Goal: Task Accomplishment & Management: Use online tool/utility

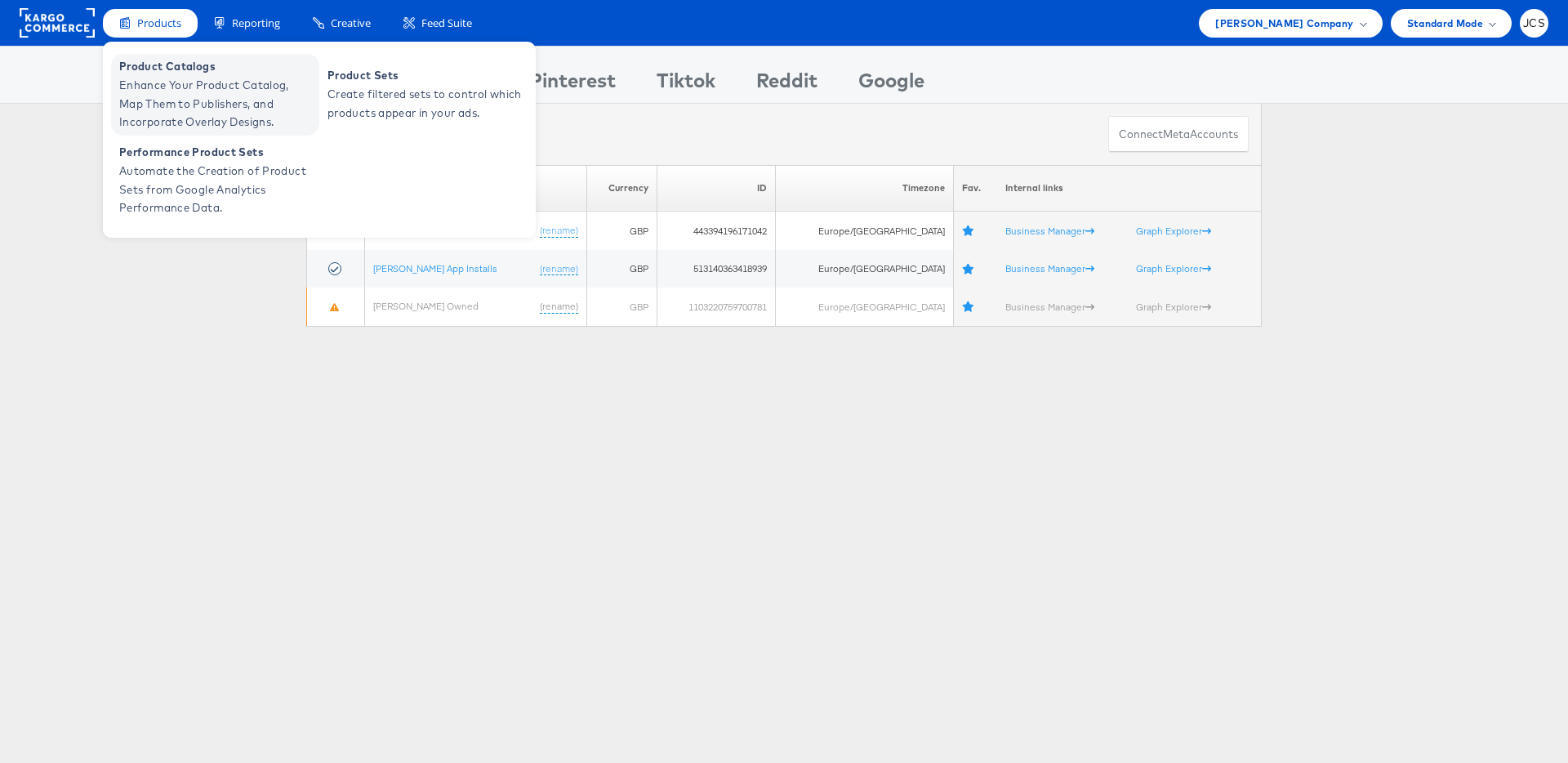
click at [166, 70] on span "Product Catalogs" at bounding box center [217, 67] width 196 height 19
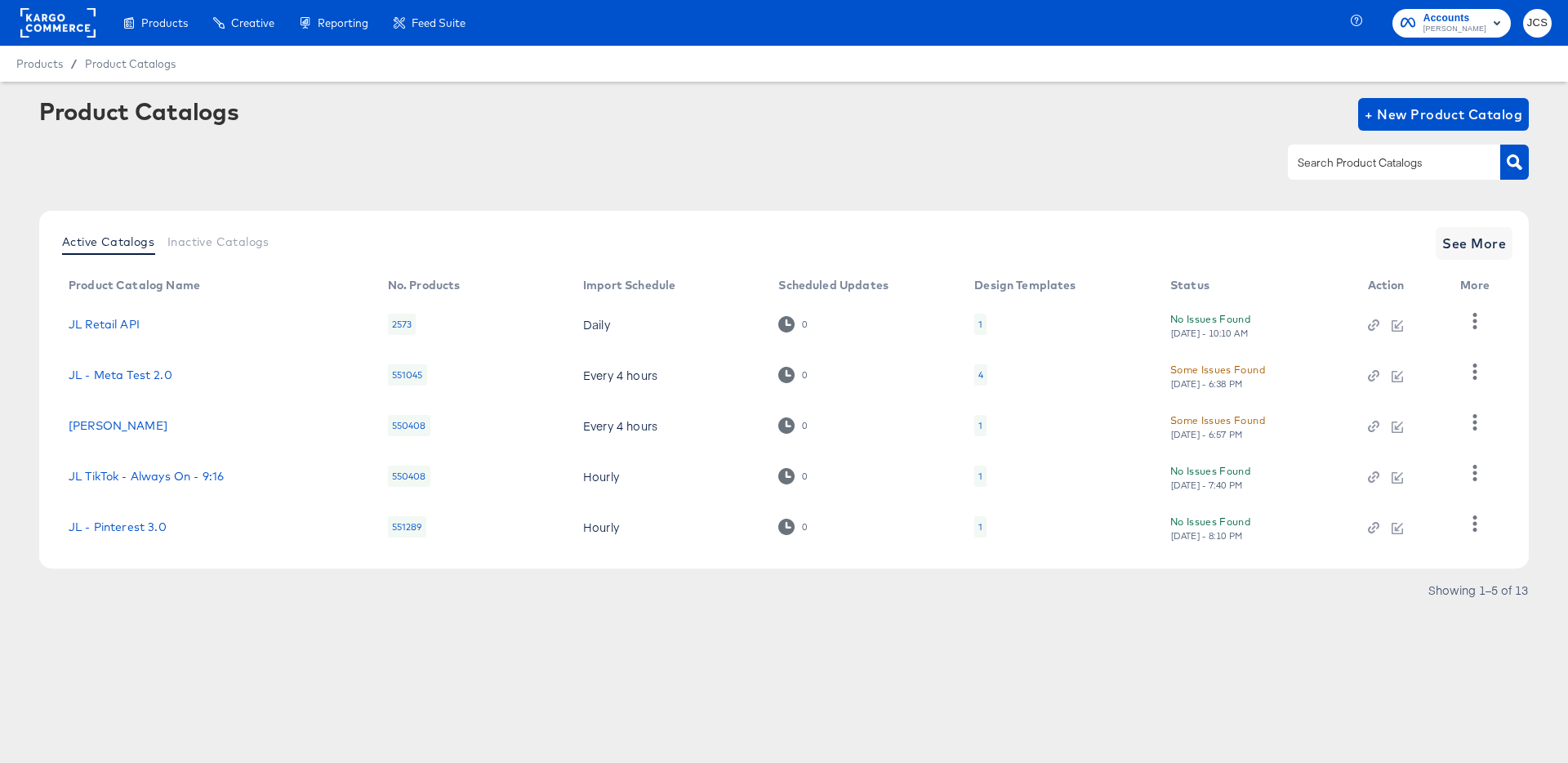
click at [974, 519] on div "1" at bounding box center [980, 527] width 12 height 21
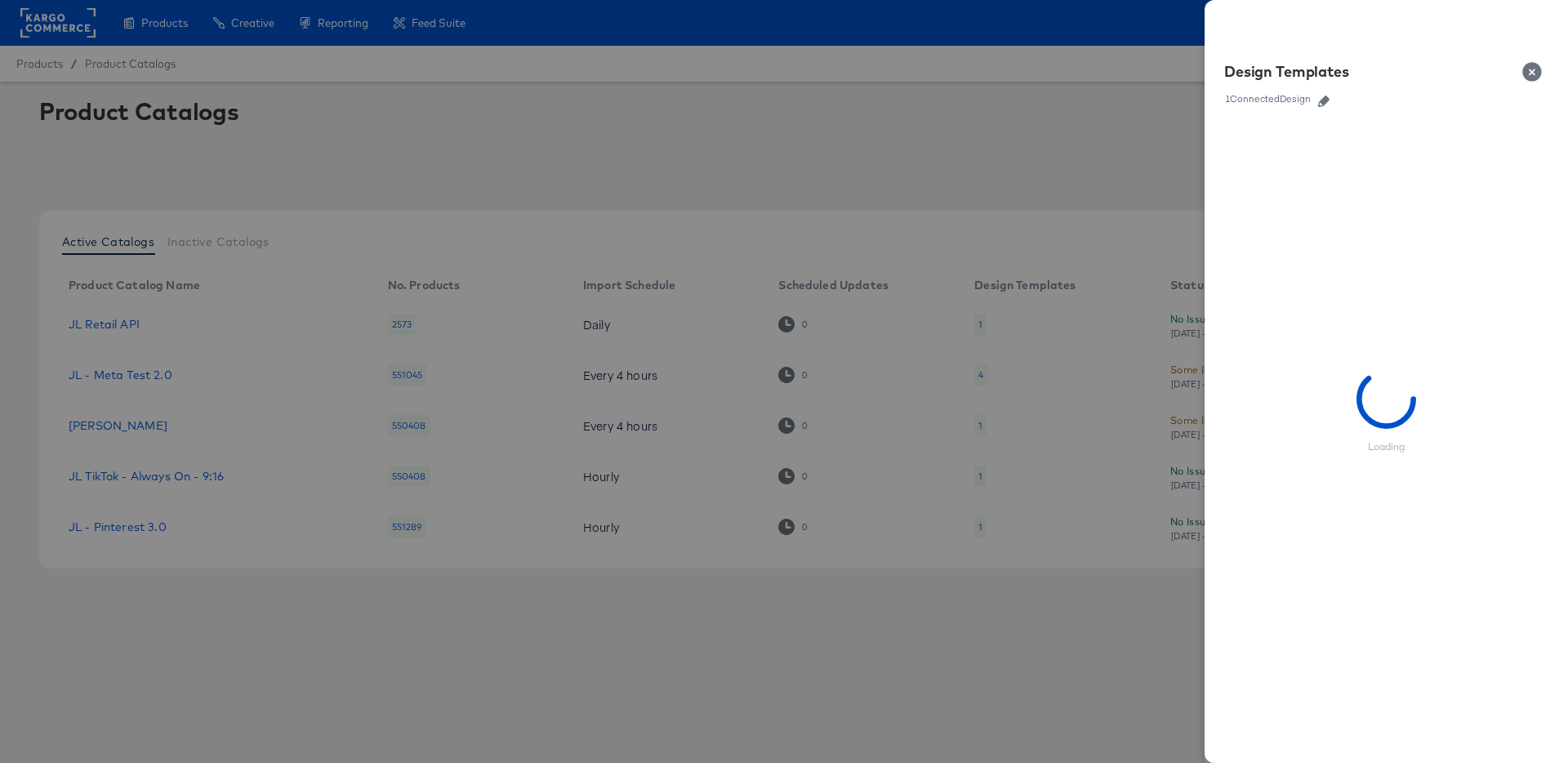
click at [1135, 328] on div at bounding box center [784, 381] width 1568 height 763
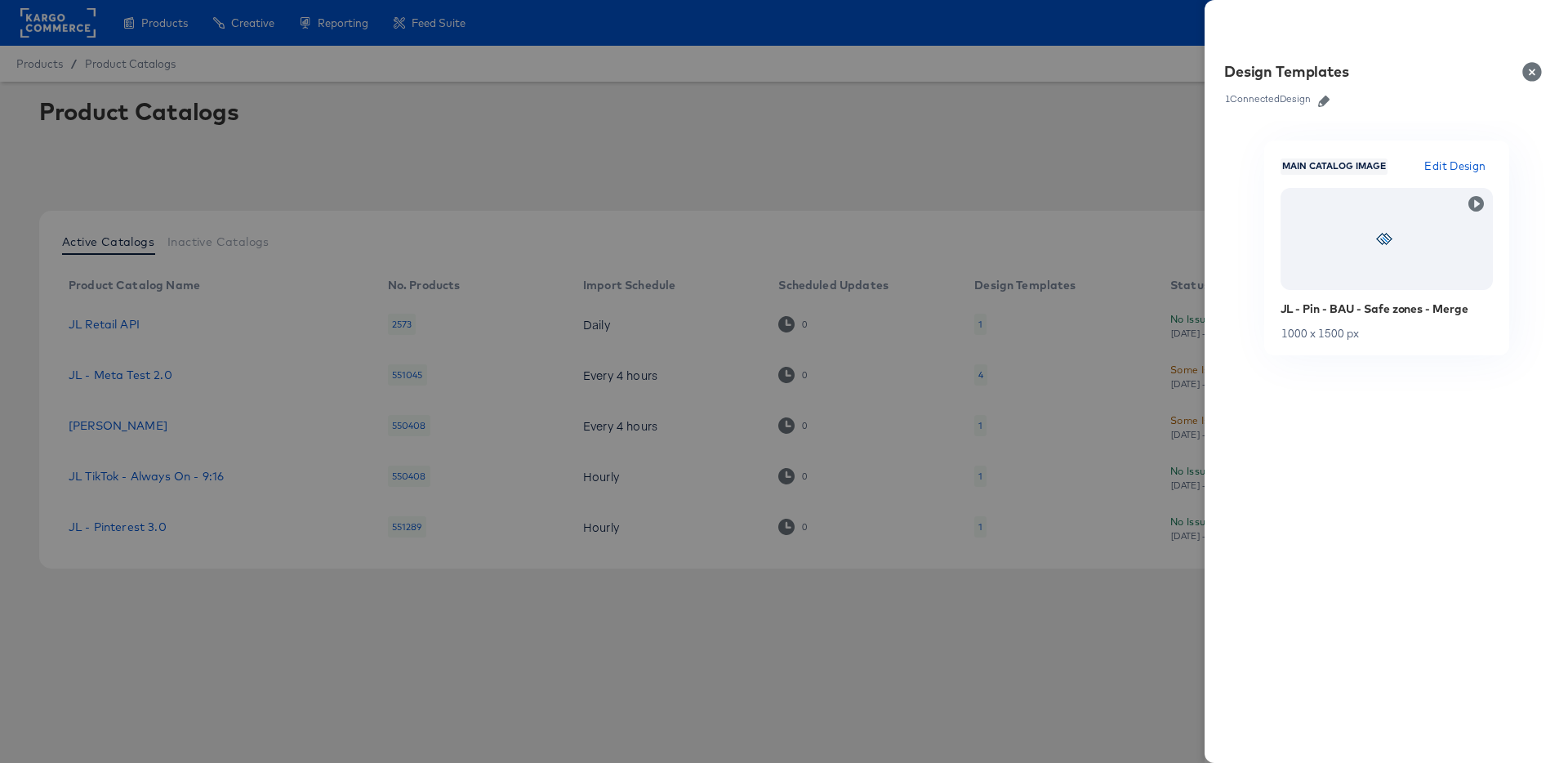
click at [84, 555] on div at bounding box center [784, 381] width 1568 height 763
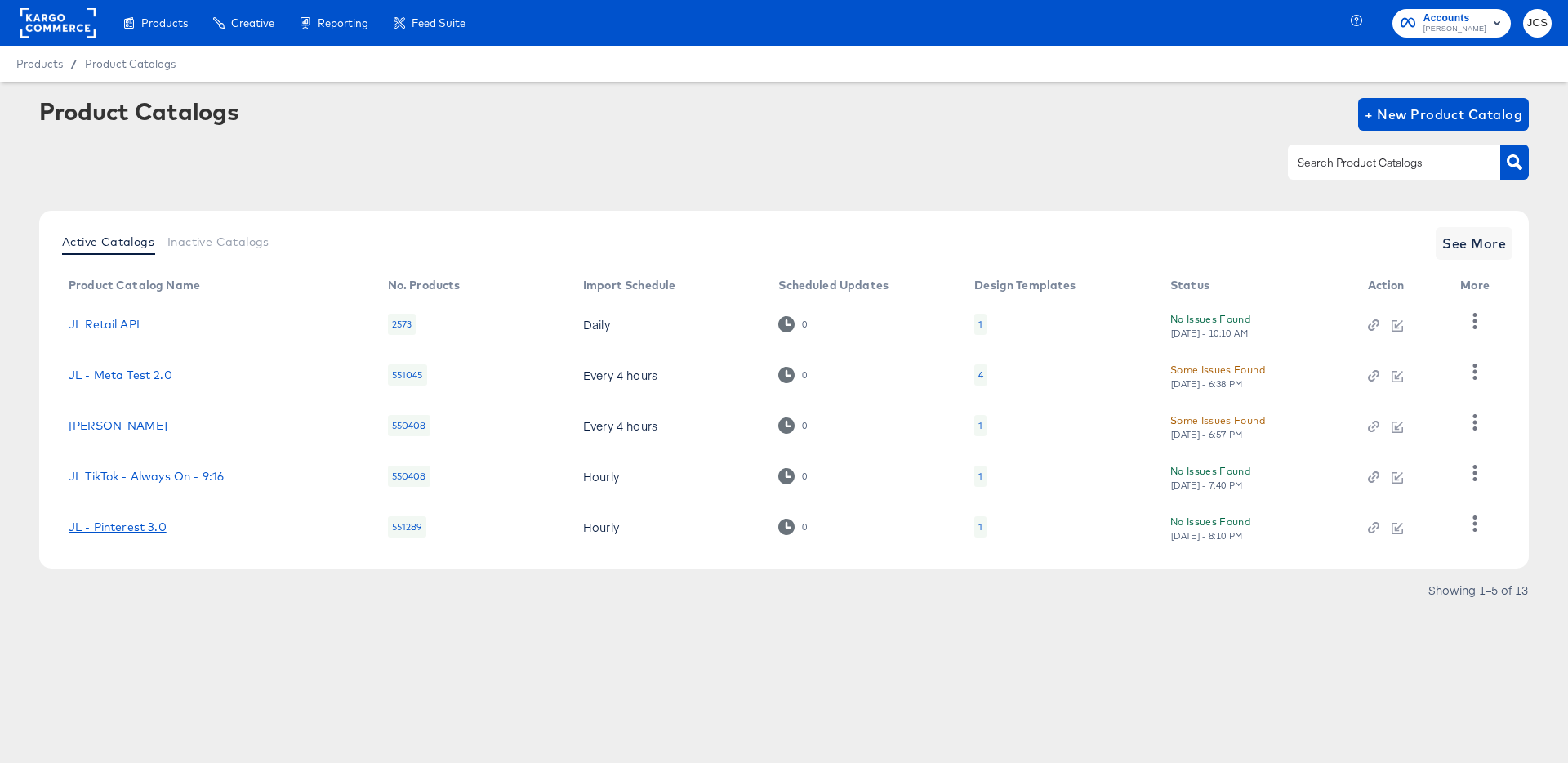
click at [101, 530] on link "JL - Pinterest 3.0" at bounding box center [117, 527] width 98 height 13
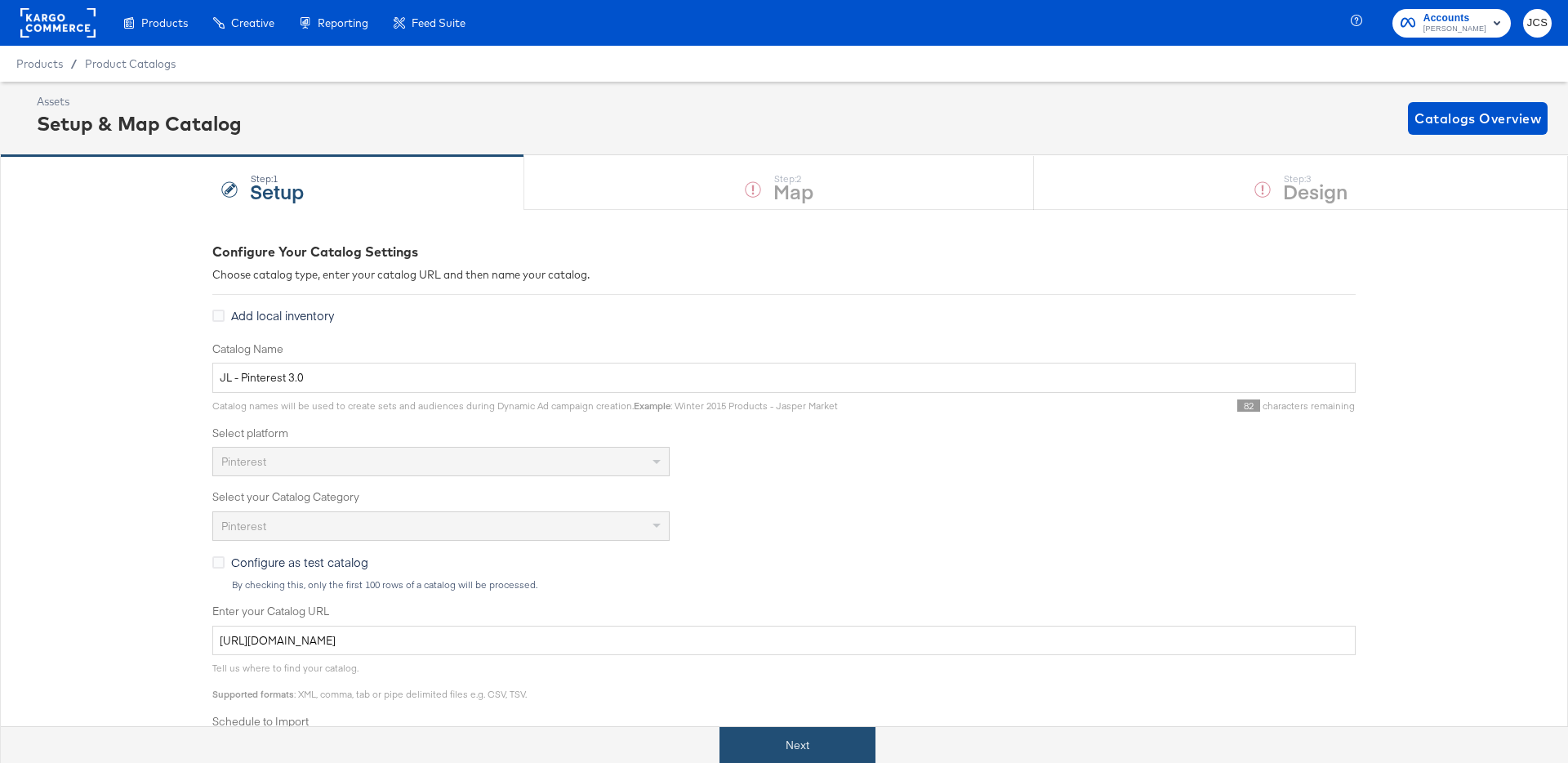
click at [786, 762] on button "Next" at bounding box center [798, 746] width 156 height 37
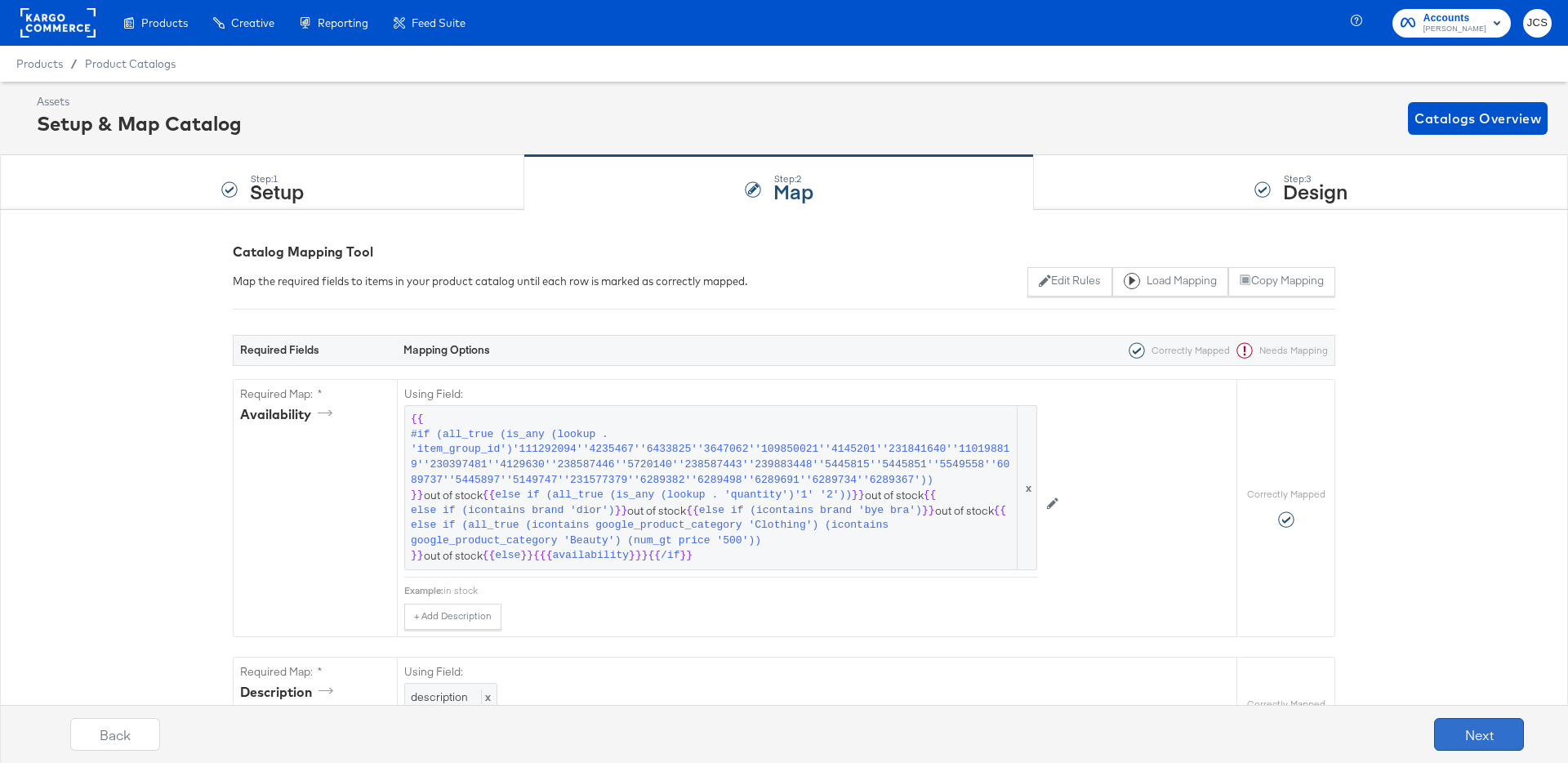
click at [1446, 728] on button "Next" at bounding box center [1478, 735] width 90 height 33
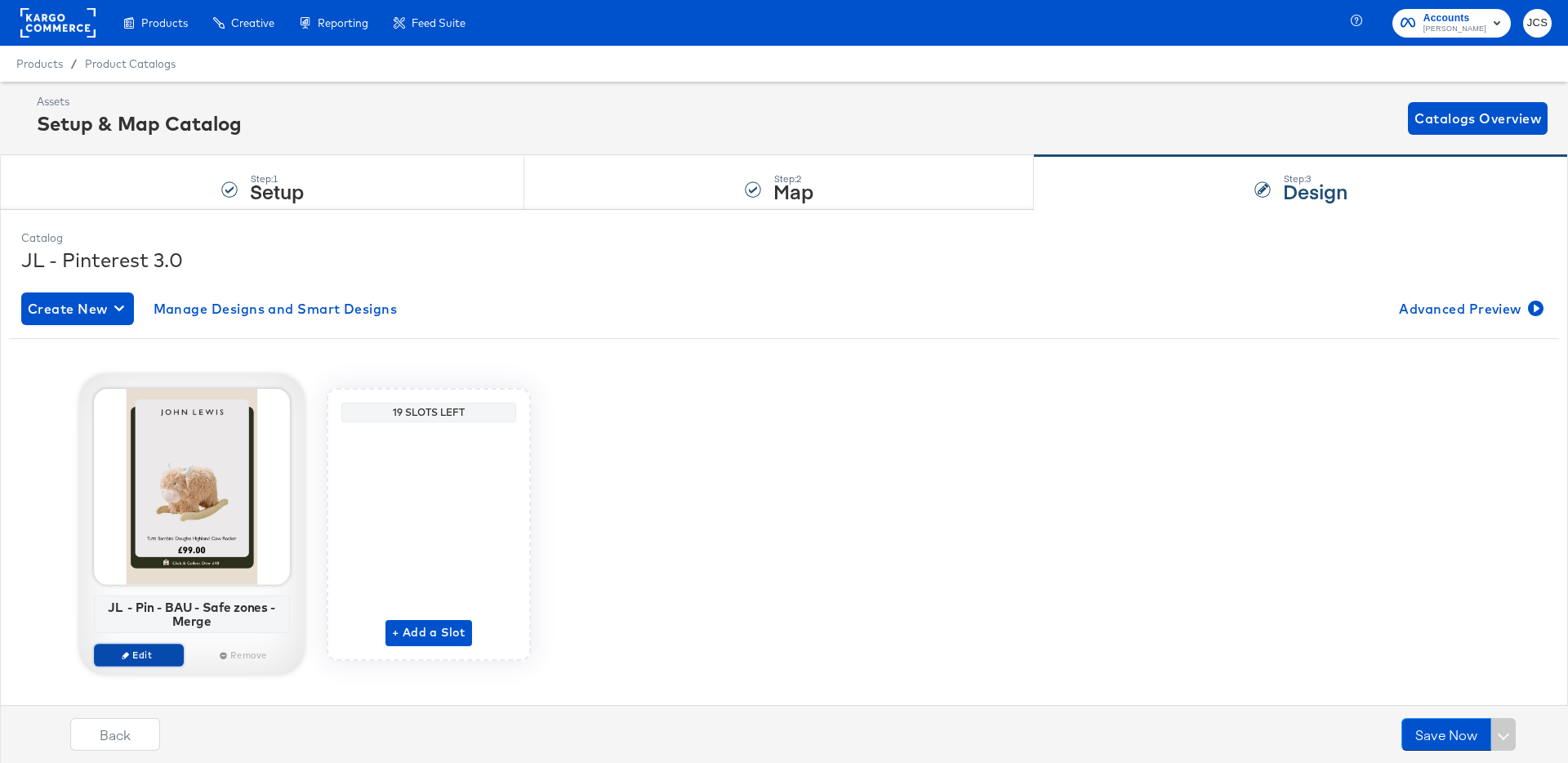
click at [162, 654] on span "Edit" at bounding box center [138, 654] width 75 height 12
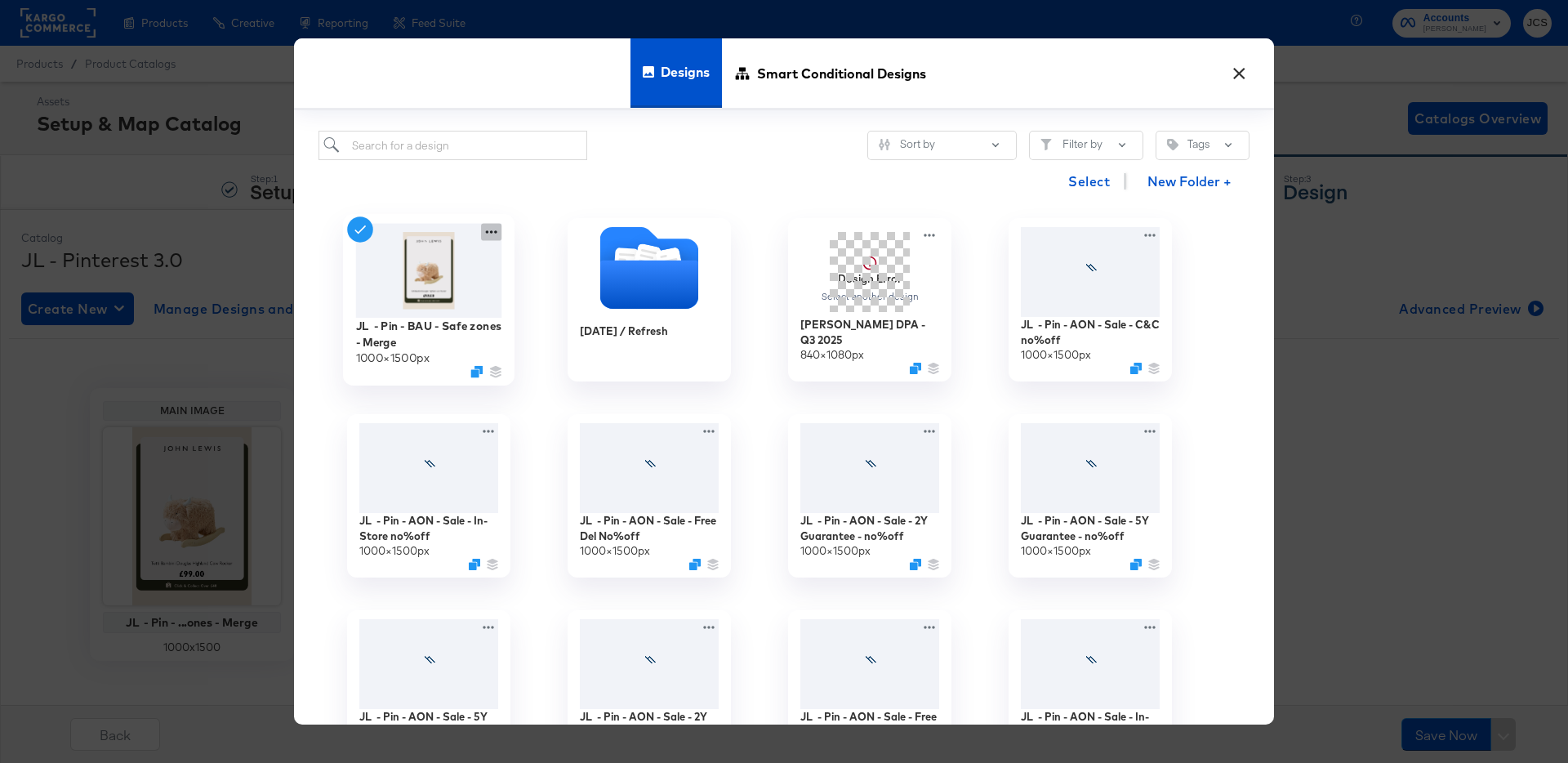
click at [494, 233] on icon at bounding box center [491, 232] width 21 height 17
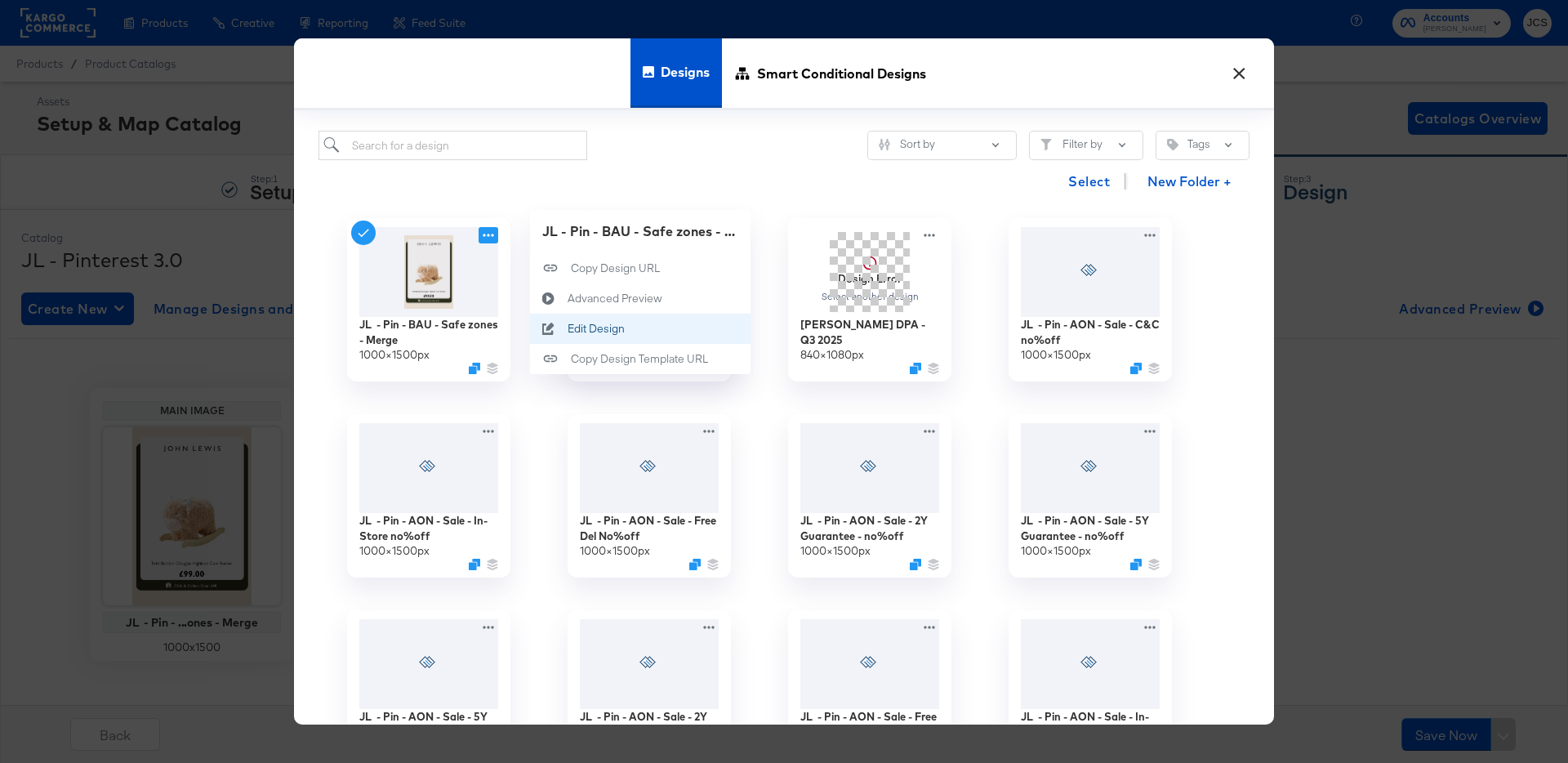
click at [568, 328] on div "Edit Design Edit Design" at bounding box center [568, 328] width 0 height 0
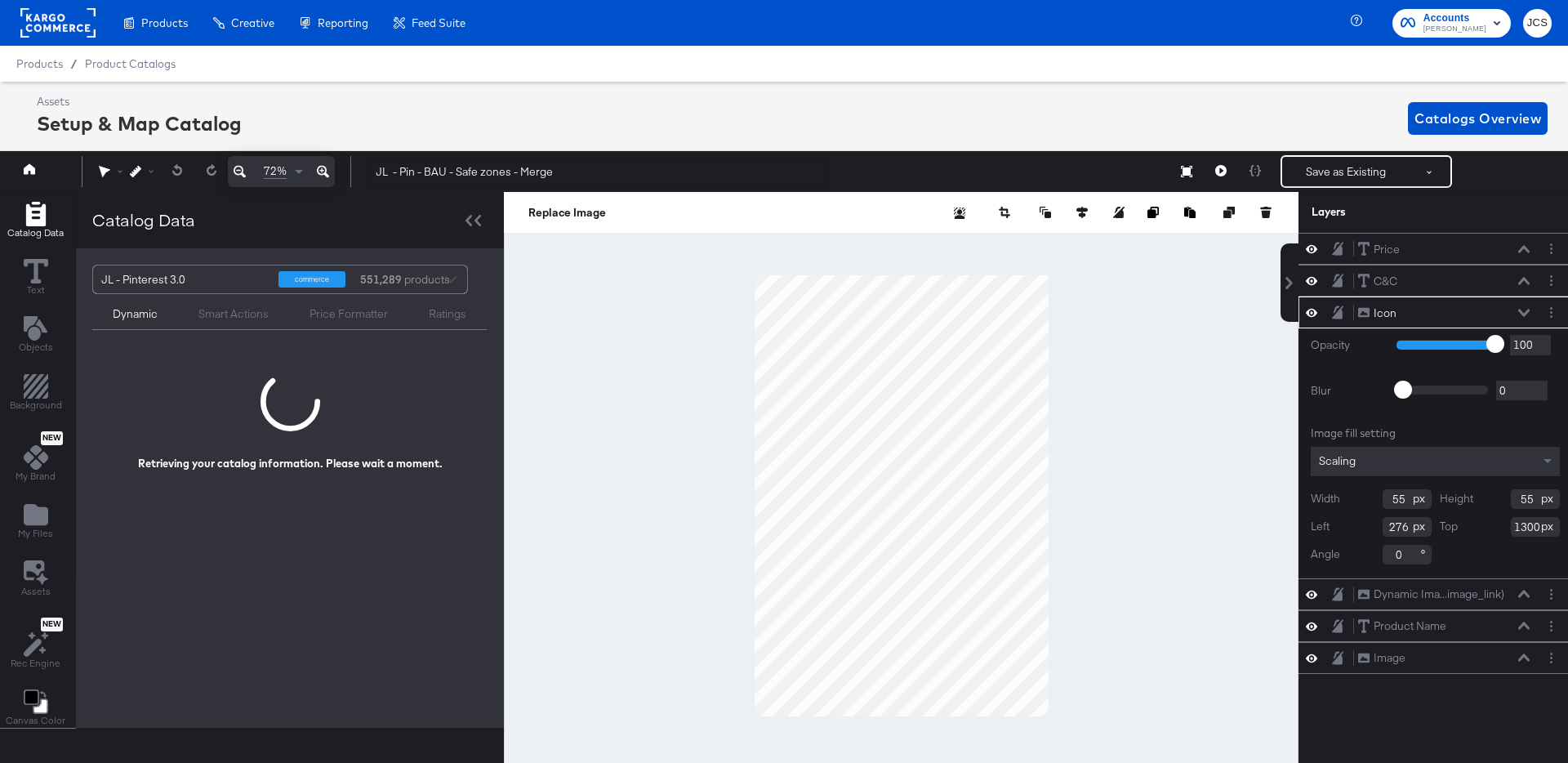
scroll to position [0, 4]
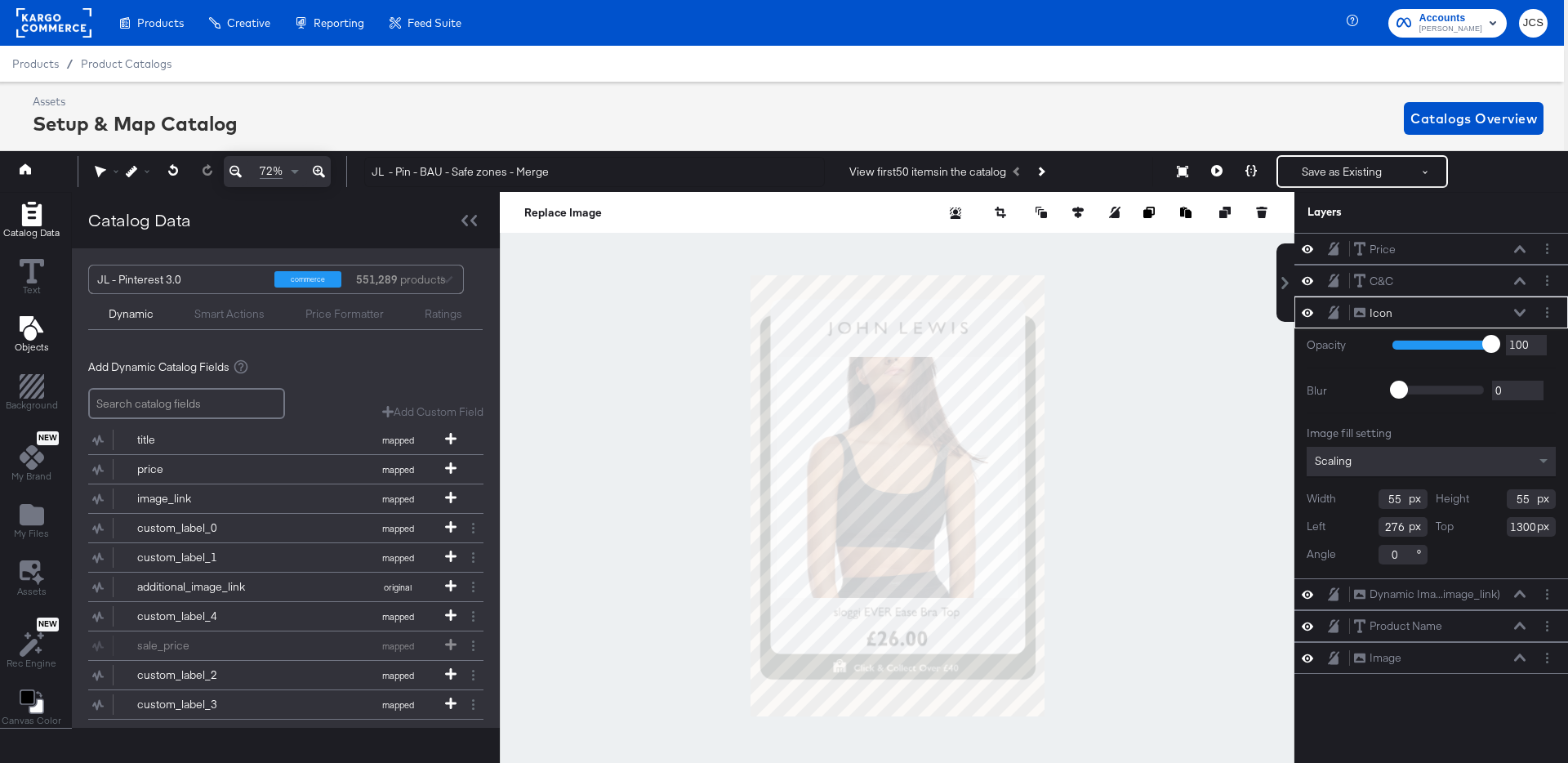
click at [35, 342] on span "Objects" at bounding box center [32, 347] width 35 height 13
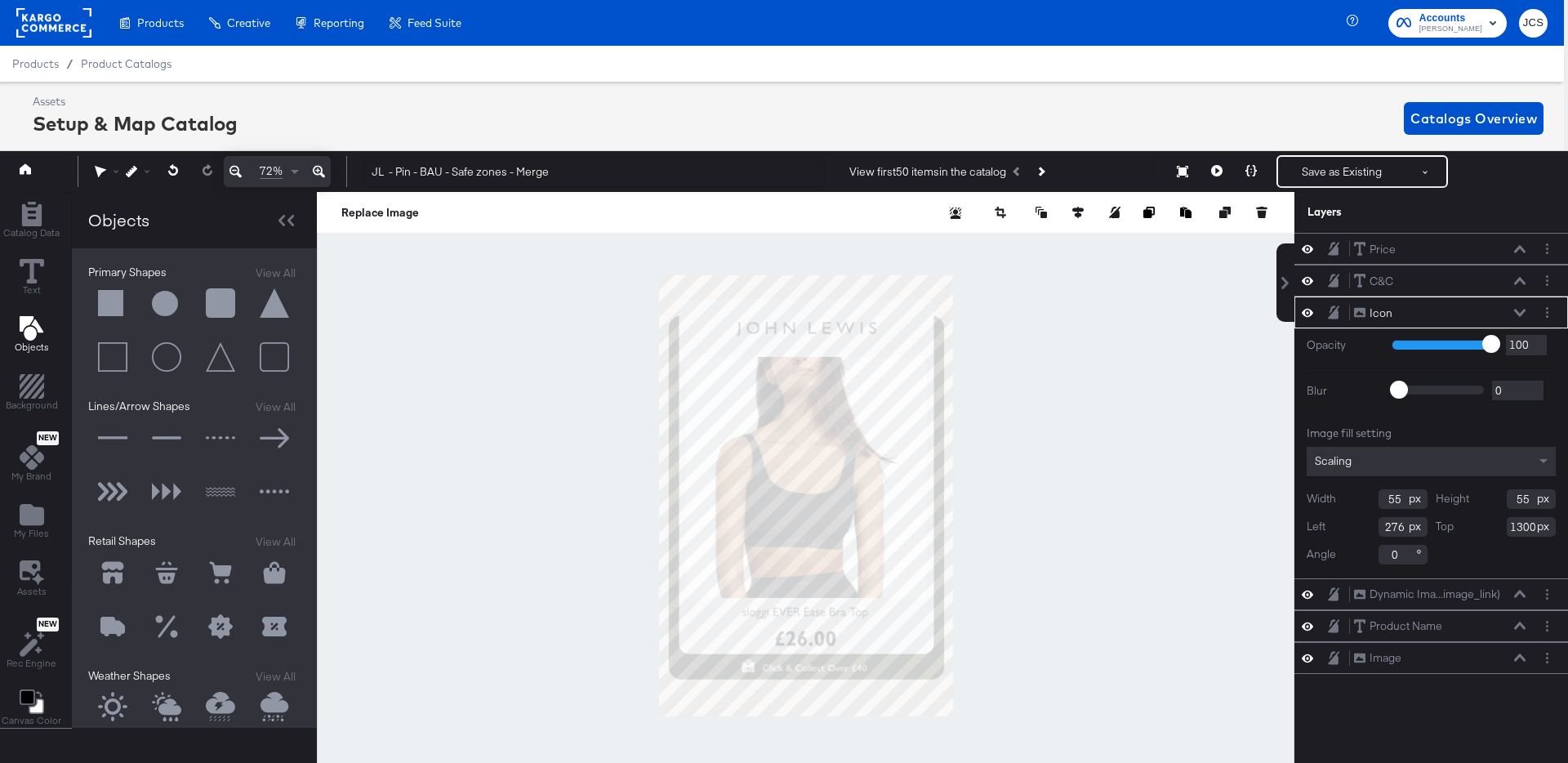
click at [112, 303] on button at bounding box center [113, 305] width 49 height 49
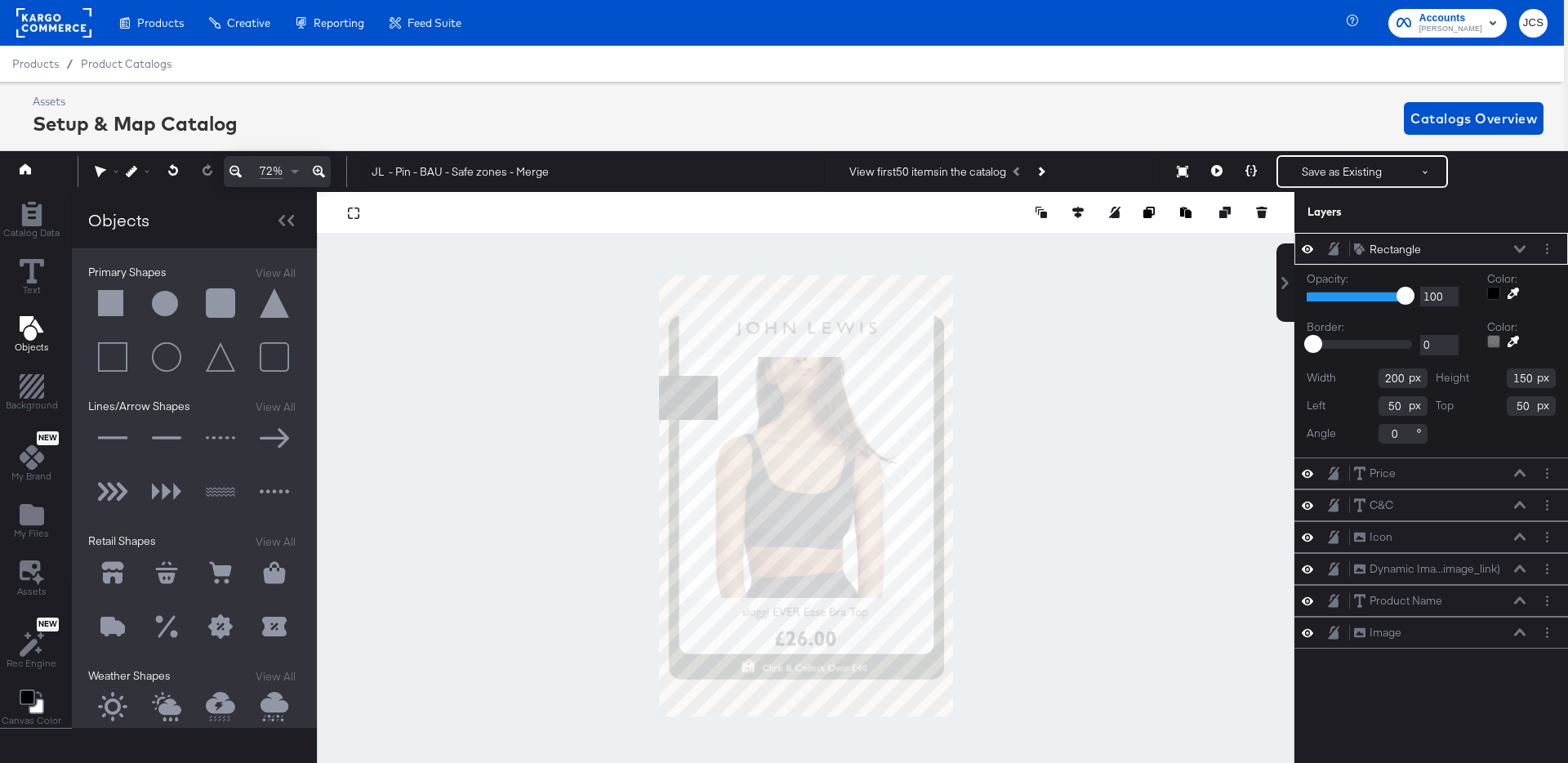
type input "-17"
type input "350"
click at [1387, 375] on input "1017" at bounding box center [1403, 379] width 49 height 20
type input "1000"
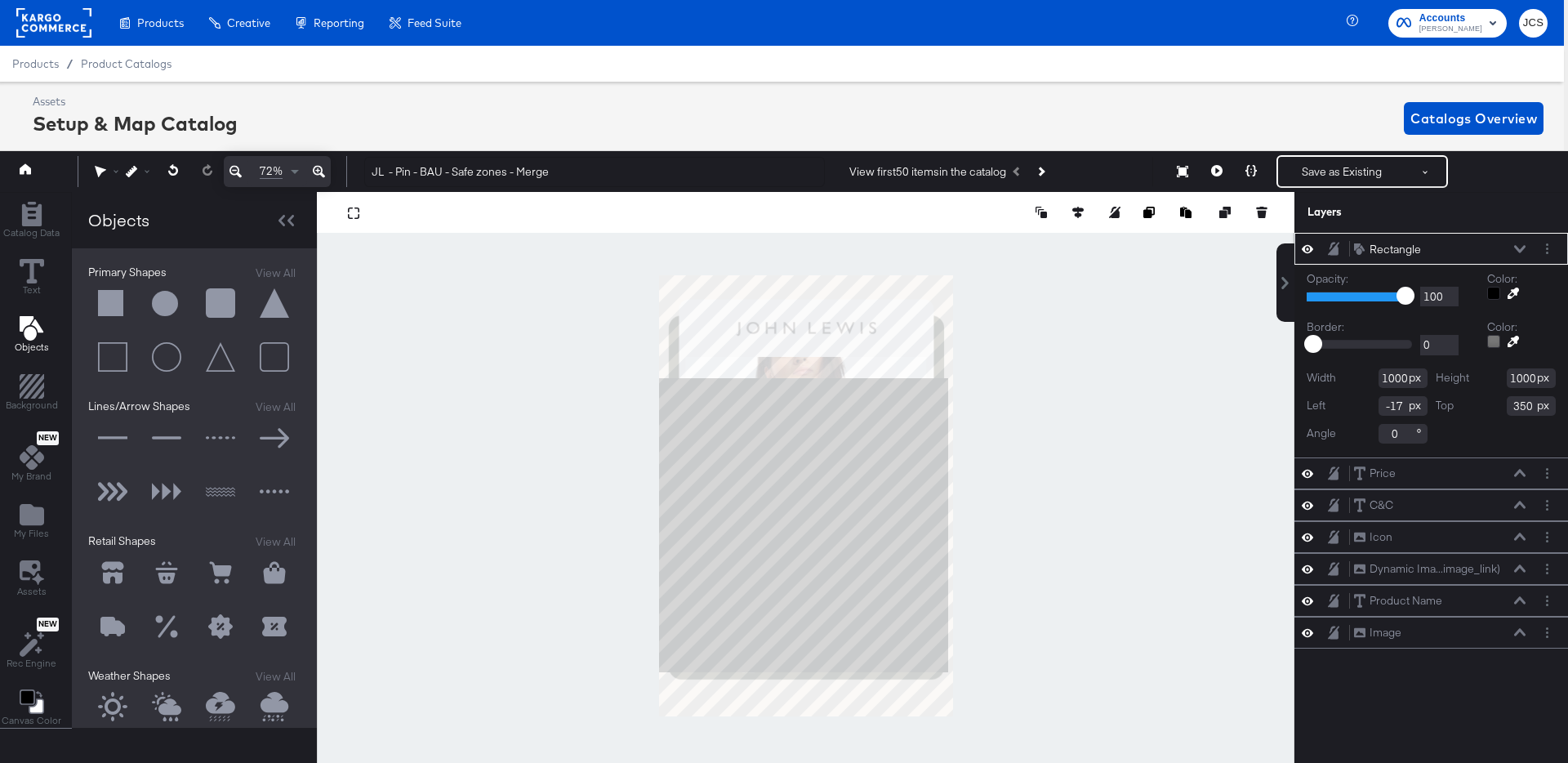
type input "1000"
type input "0"
type input "300"
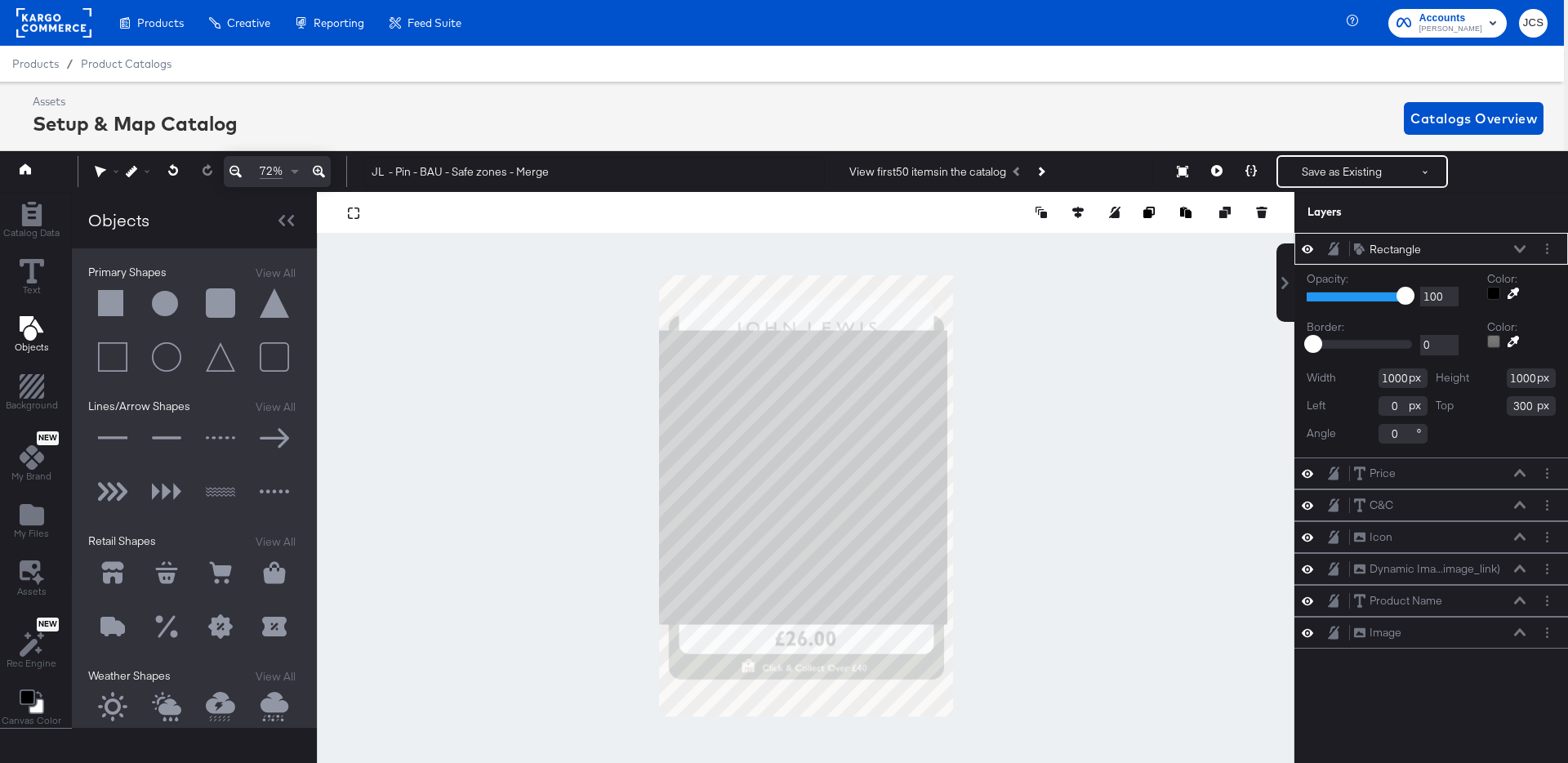
type input "-17"
type input "188"
click at [1077, 212] on icon at bounding box center [1079, 212] width 12 height 12
click at [956, 244] on icon at bounding box center [958, 243] width 12 height 12
type input "0"
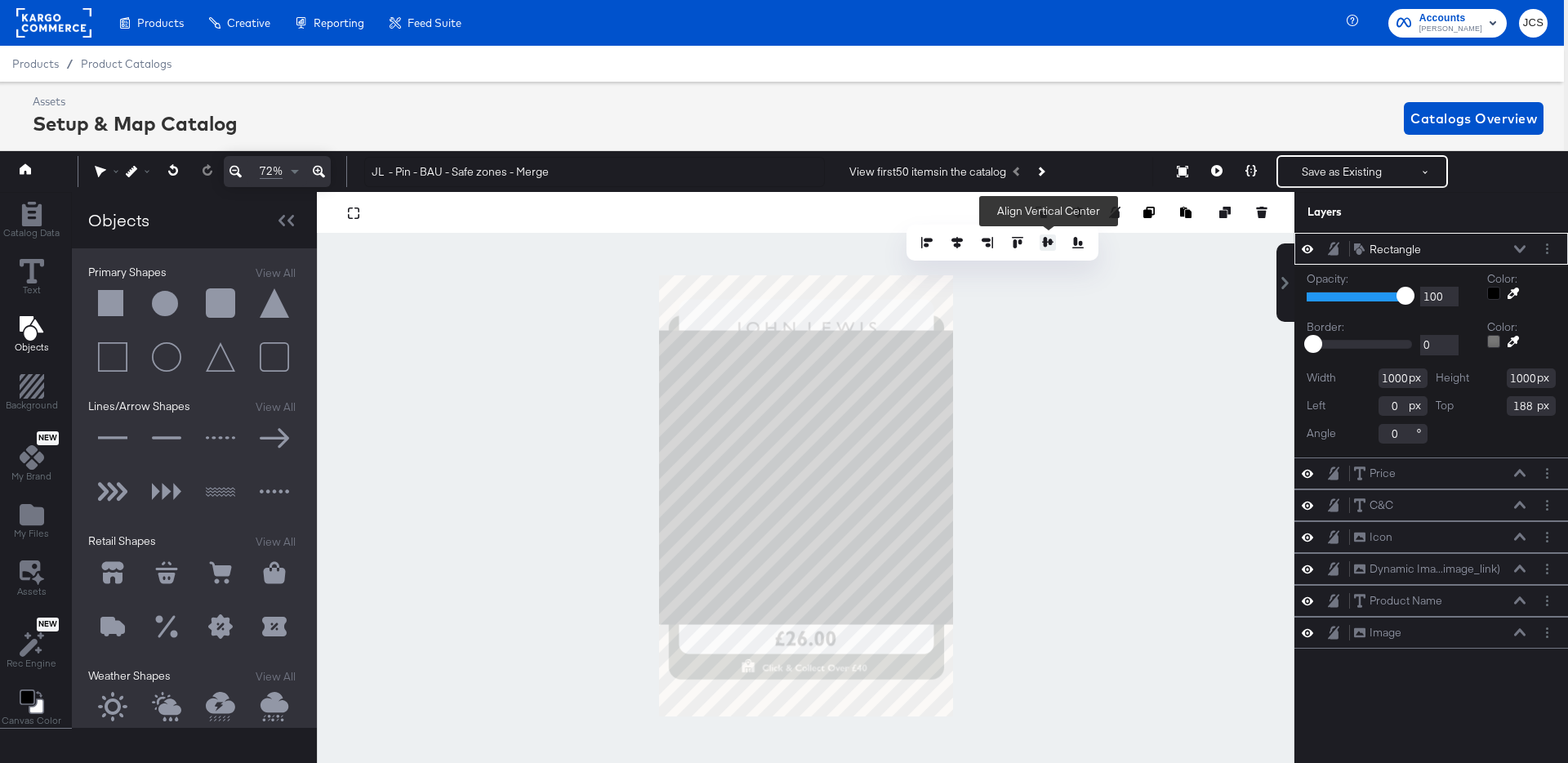
click at [1050, 240] on icon at bounding box center [1048, 243] width 12 height 12
type input "250"
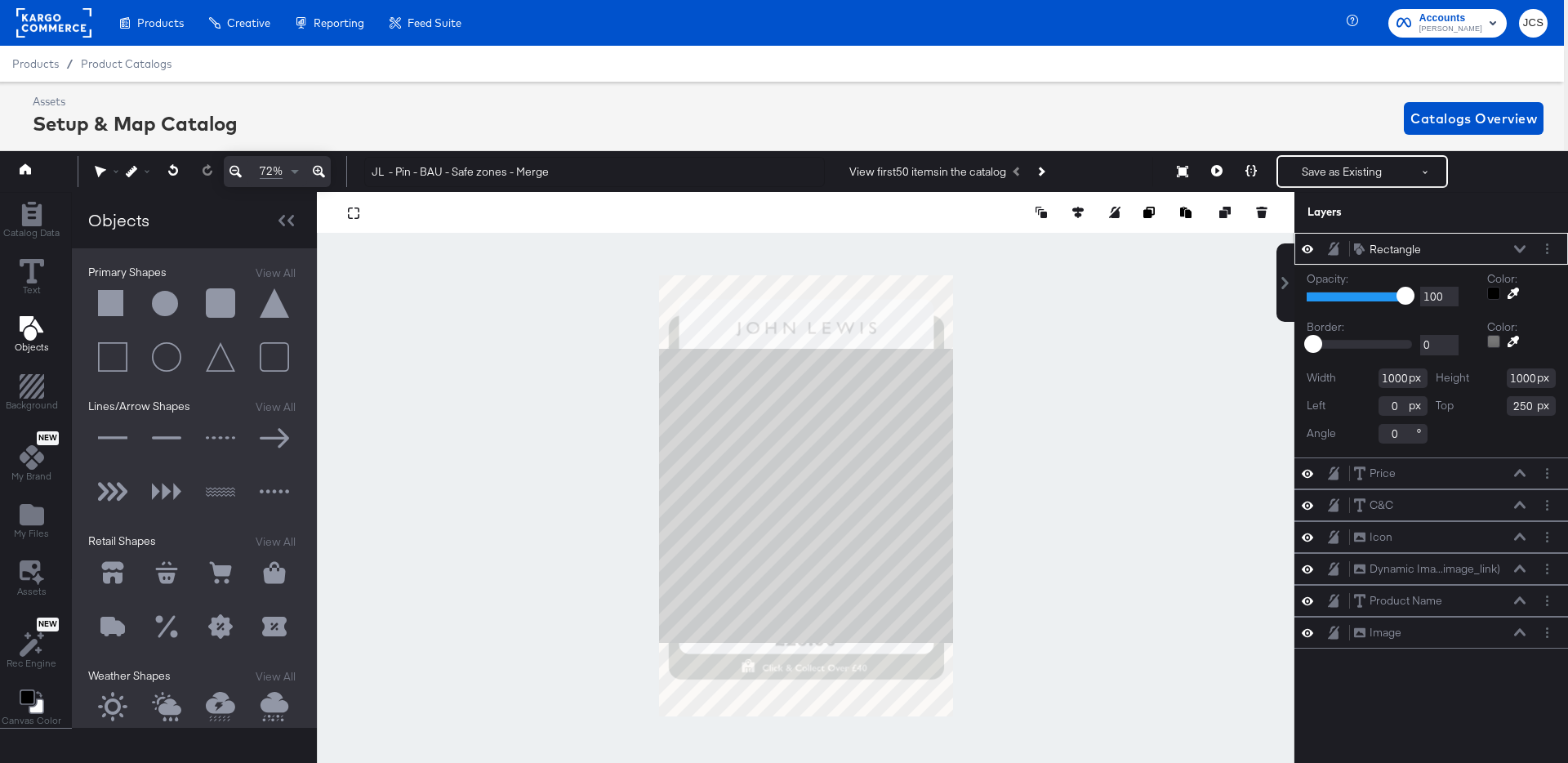
click at [1519, 249] on icon at bounding box center [1520, 249] width 12 height 8
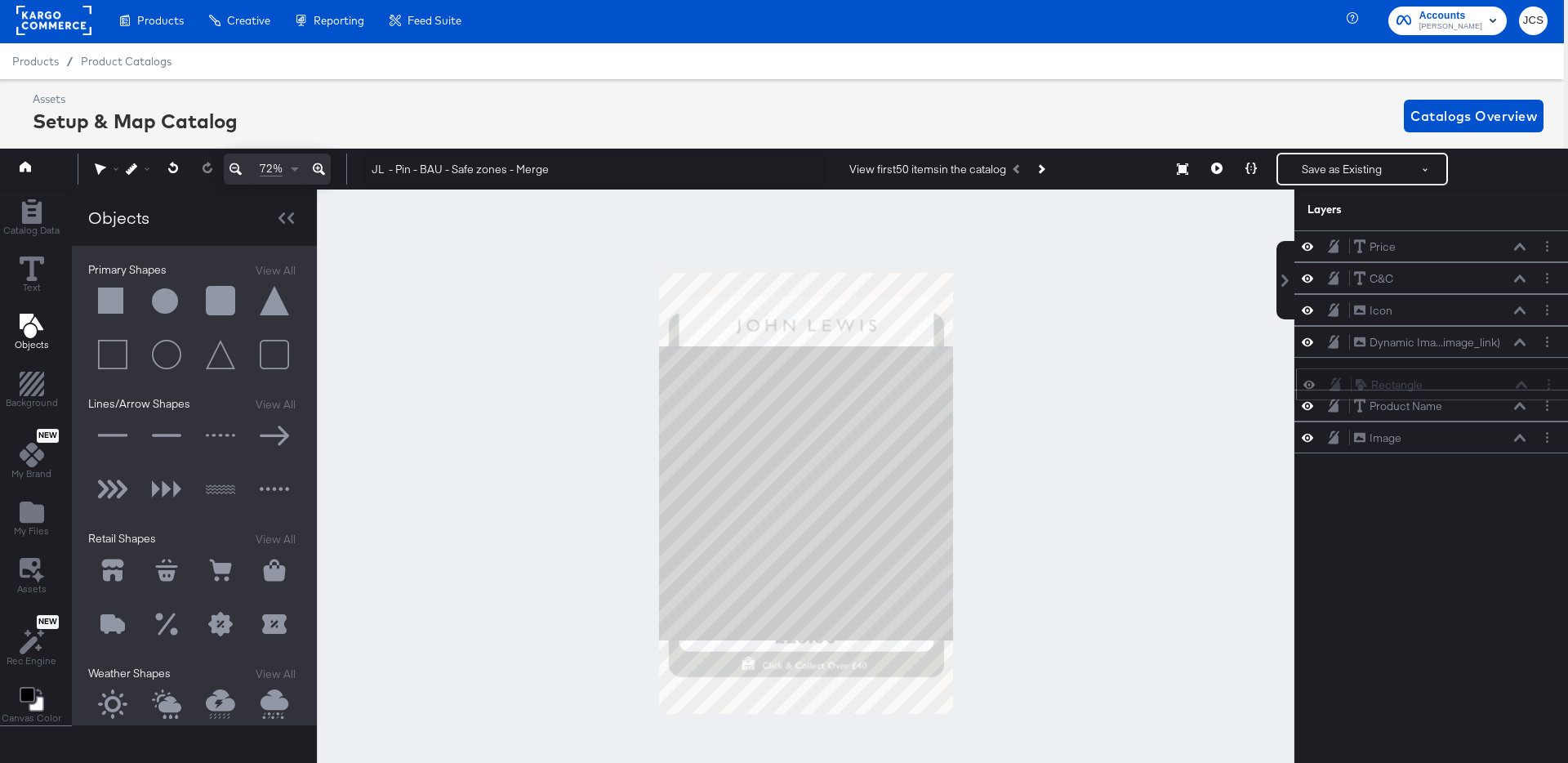
drag, startPoint x: 1485, startPoint y: 249, endPoint x: 1486, endPoint y: 388, distance: 139.0
click at [1487, 389] on div "Rectangle Rectangle" at bounding box center [1441, 385] width 173 height 17
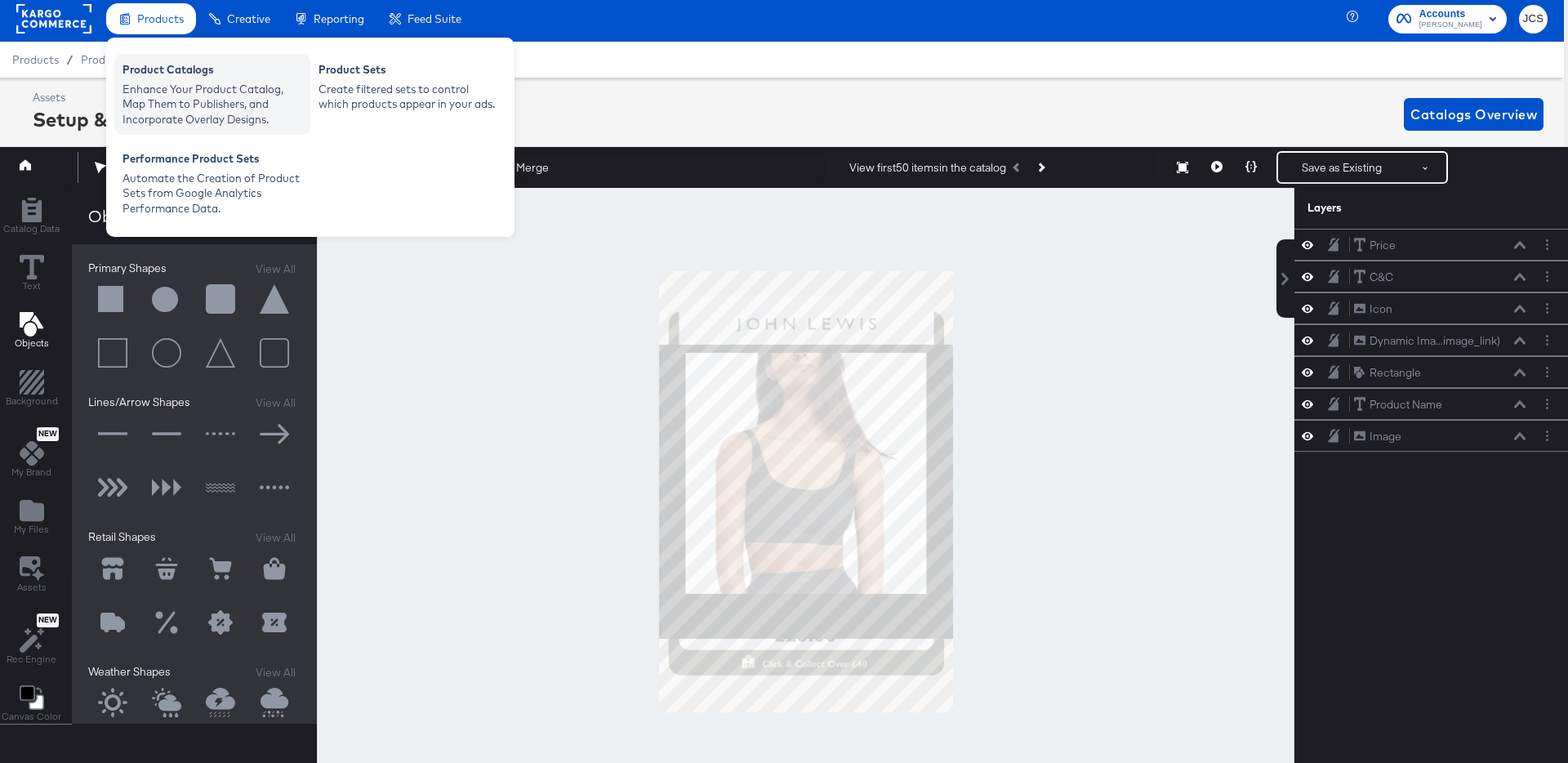
click at [153, 73] on div "Product Catalogs" at bounding box center [212, 72] width 179 height 20
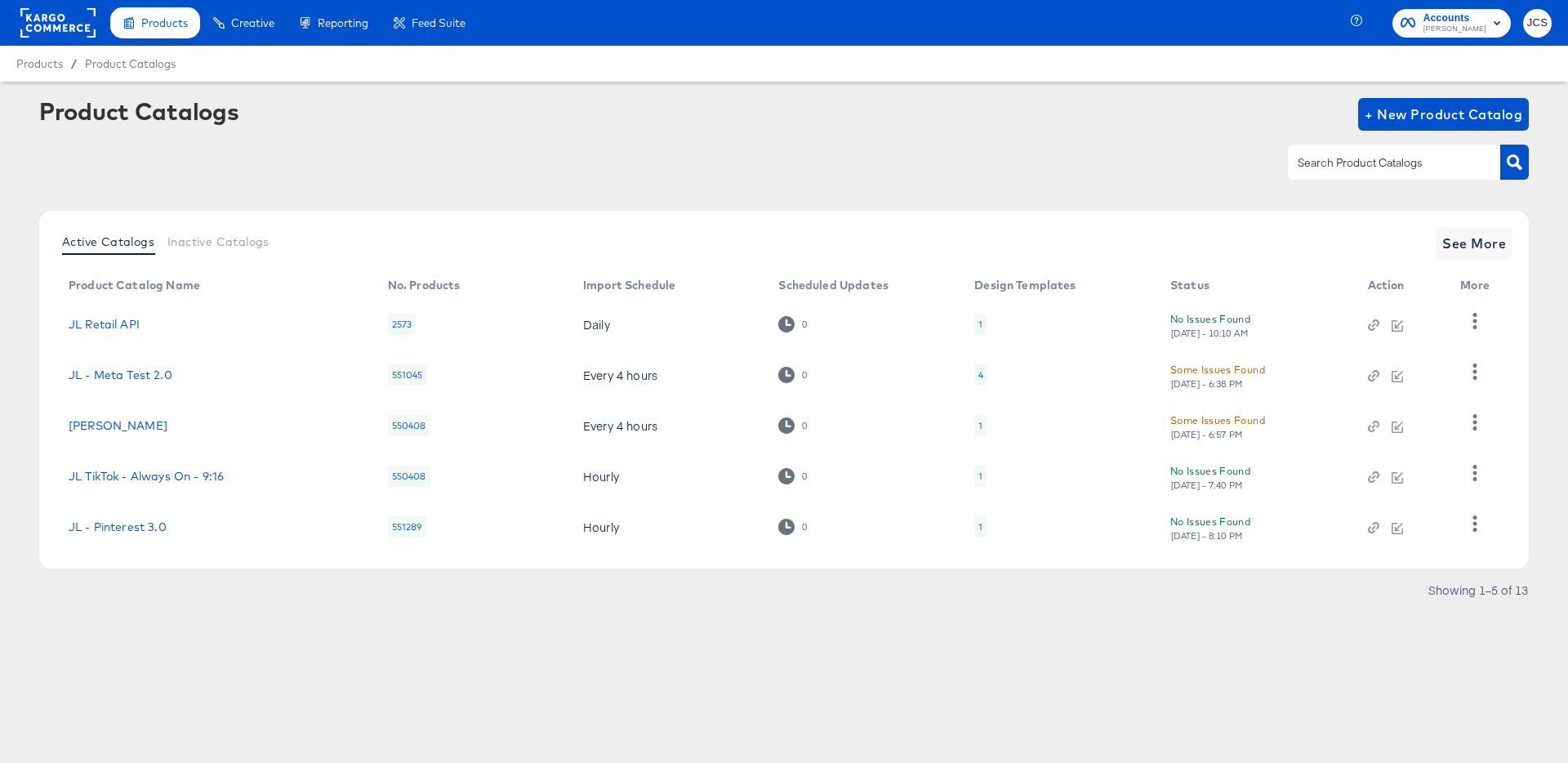
click at [983, 532] on div "1" at bounding box center [980, 527] width 12 height 21
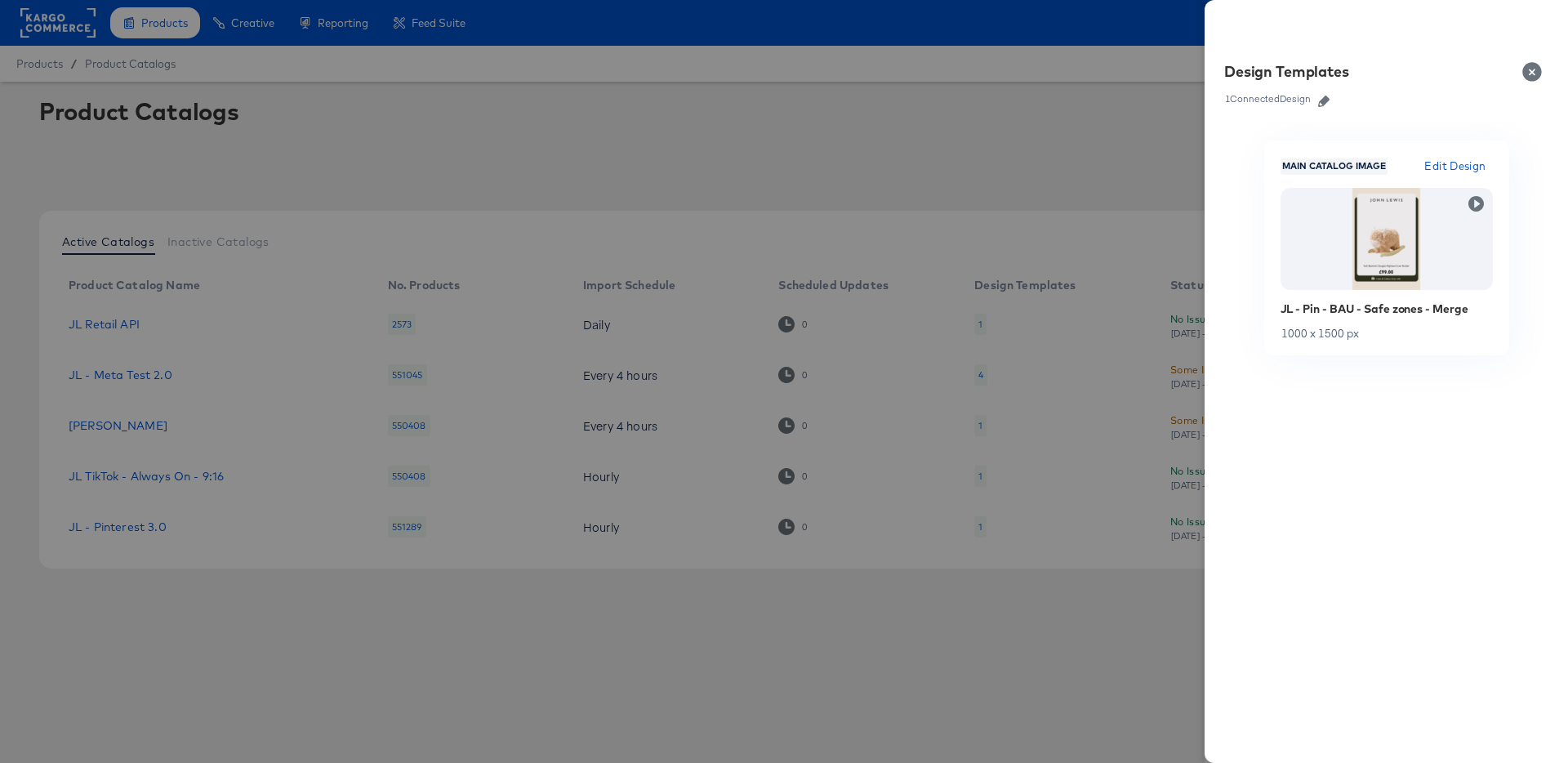
click at [1324, 103] on icon "button" at bounding box center [1324, 101] width 12 height 12
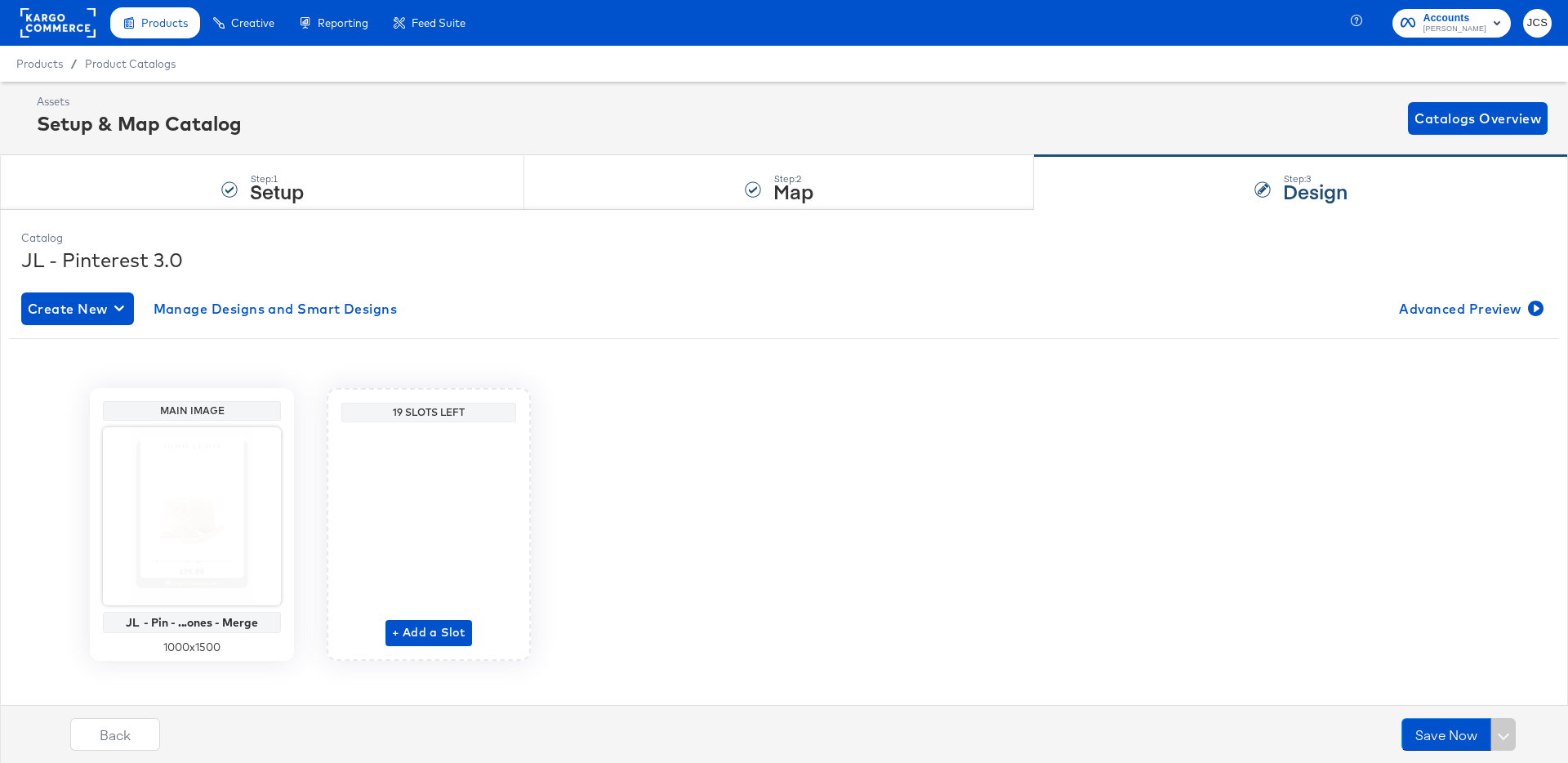
click at [49, 27] on rect at bounding box center [58, 23] width 75 height 30
